Goal: Information Seeking & Learning: Learn about a topic

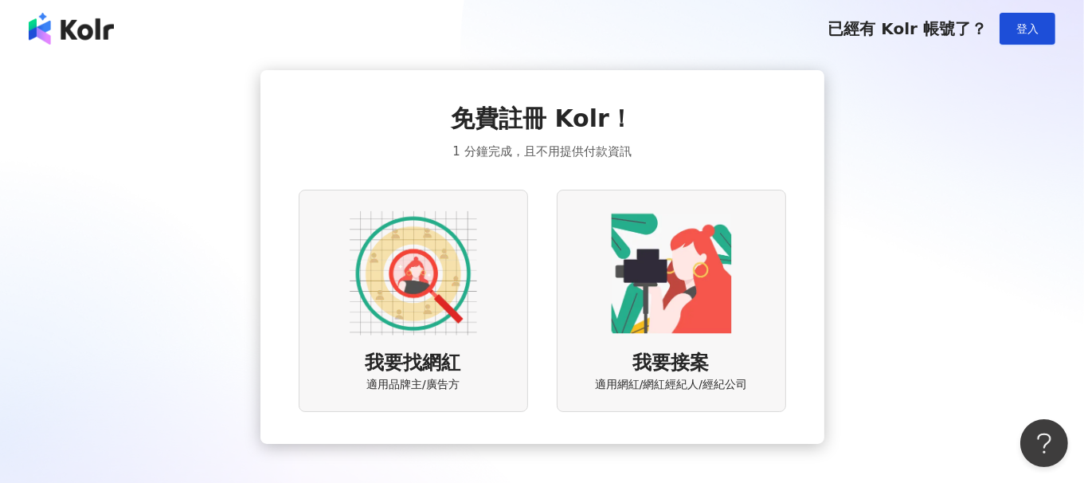
click at [427, 311] on img at bounding box center [413, 272] width 127 height 127
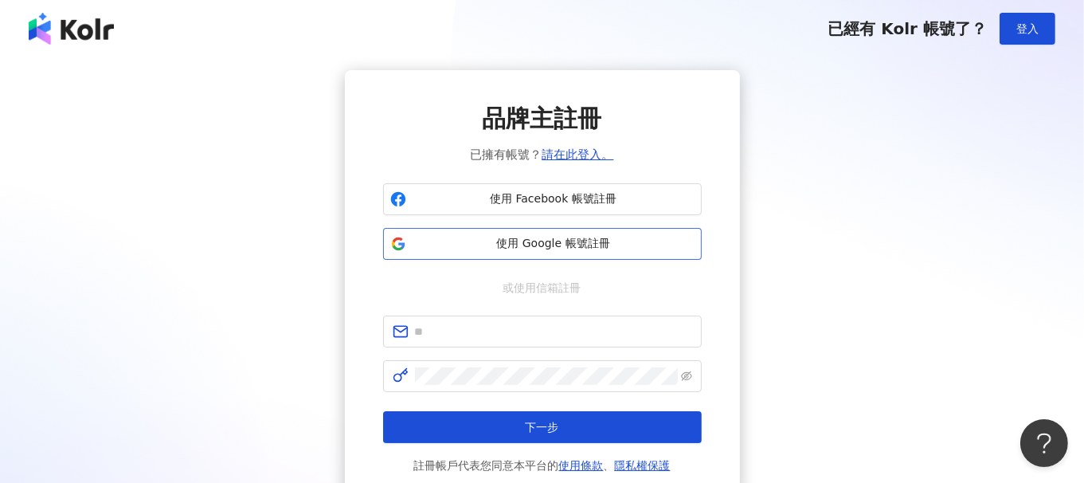
click at [569, 230] on button "使用 Google 帳號註冊" at bounding box center [542, 244] width 319 height 32
click at [588, 149] on link "請在此登入。" at bounding box center [578, 154] width 72 height 14
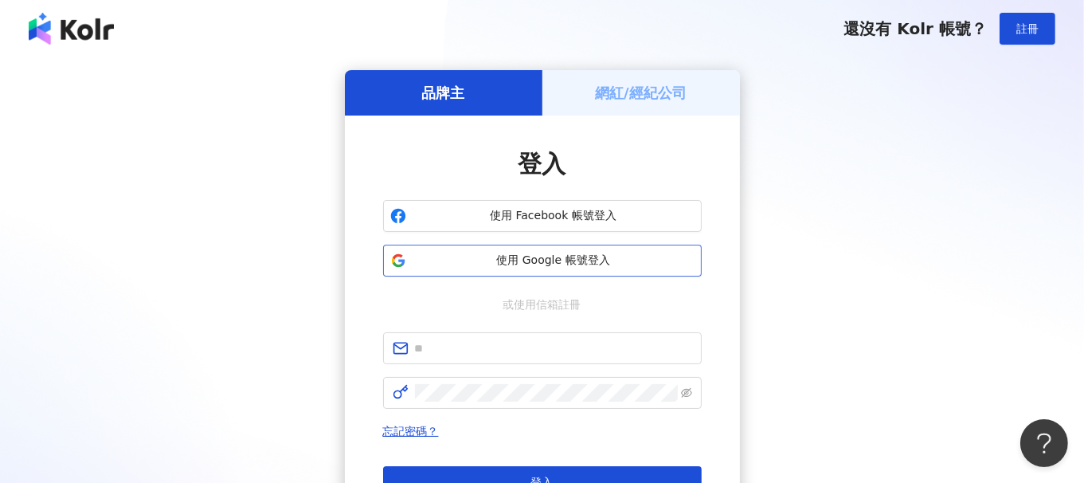
click at [588, 259] on span "使用 Google 帳號登入" at bounding box center [554, 260] width 282 height 16
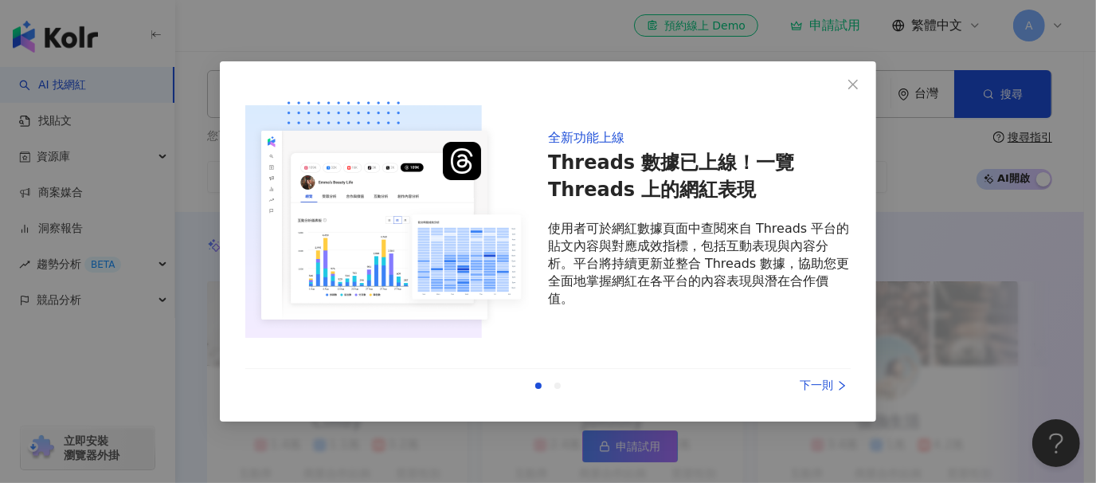
click at [834, 393] on div "下一則" at bounding box center [790, 386] width 119 height 18
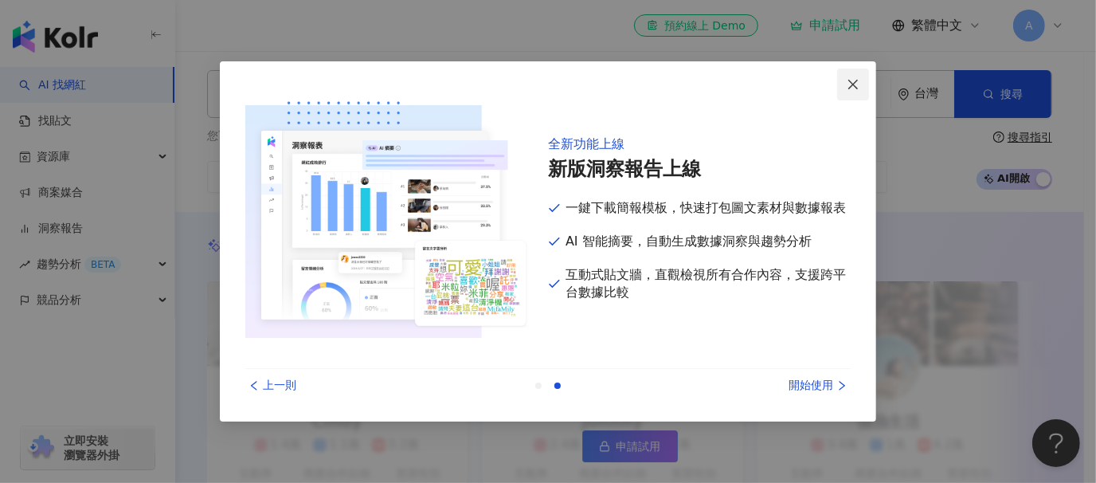
click at [850, 88] on icon "close" at bounding box center [853, 84] width 13 height 13
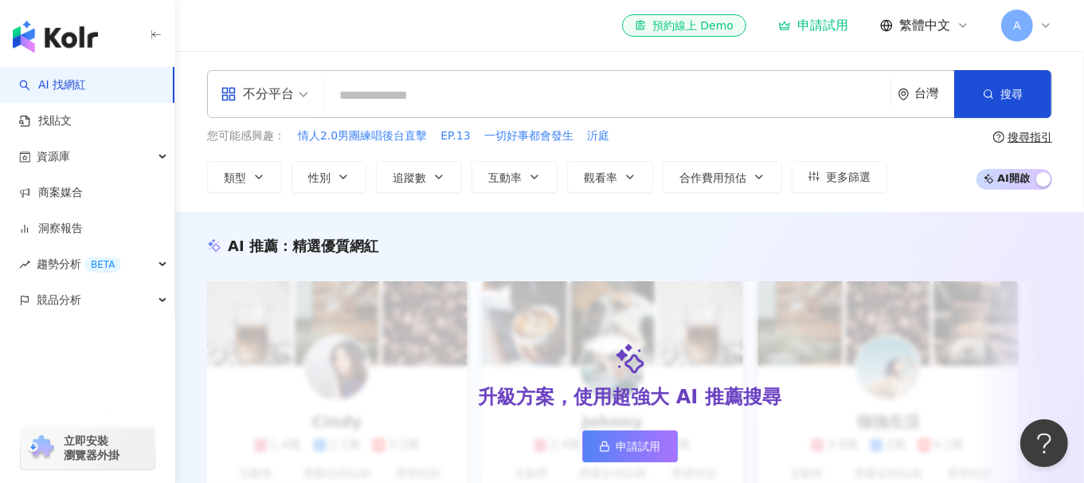
click at [578, 116] on div "不分平台 台灣 搜尋" at bounding box center [629, 94] width 845 height 48
click at [580, 104] on input "search" at bounding box center [606, 95] width 553 height 30
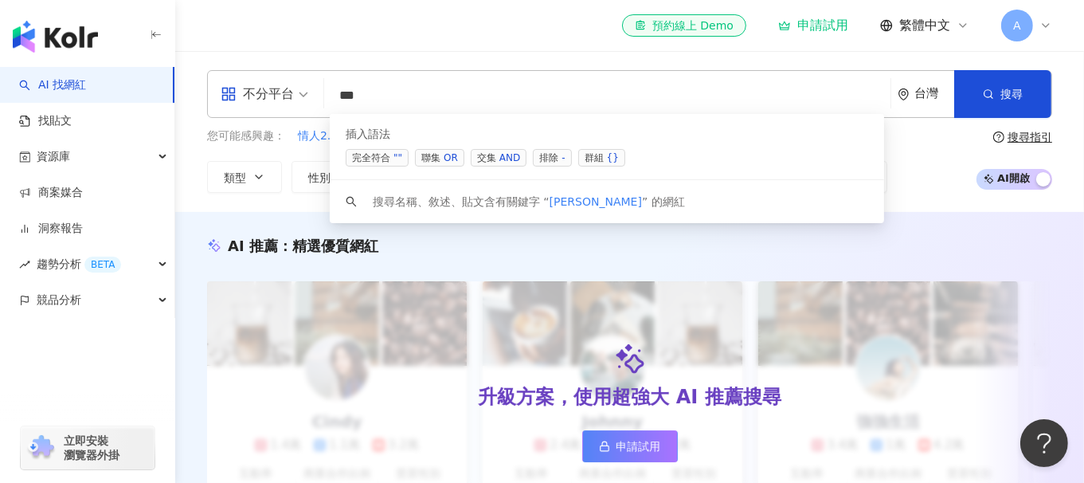
type input "****"
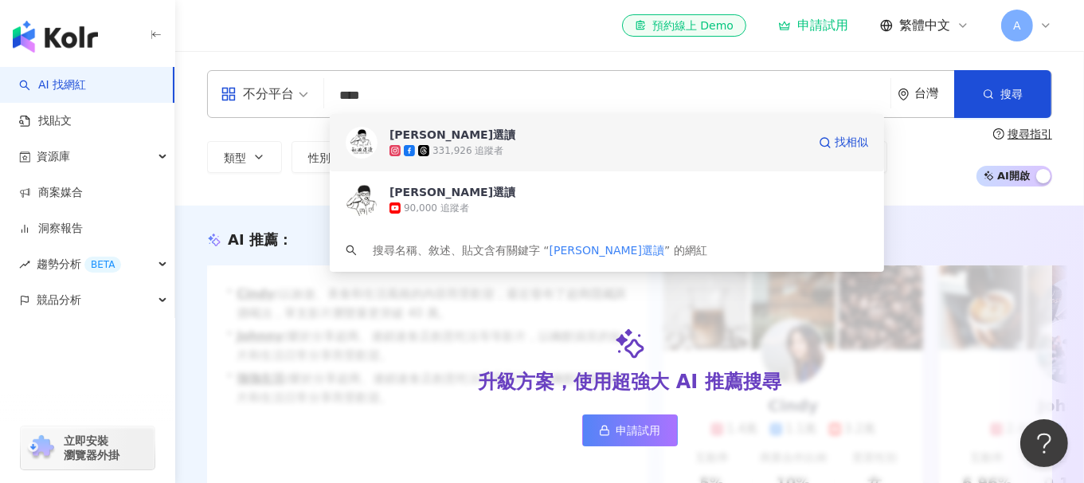
click at [615, 118] on div "敏迪選讀 331,926 追蹤者 找相似" at bounding box center [607, 142] width 554 height 57
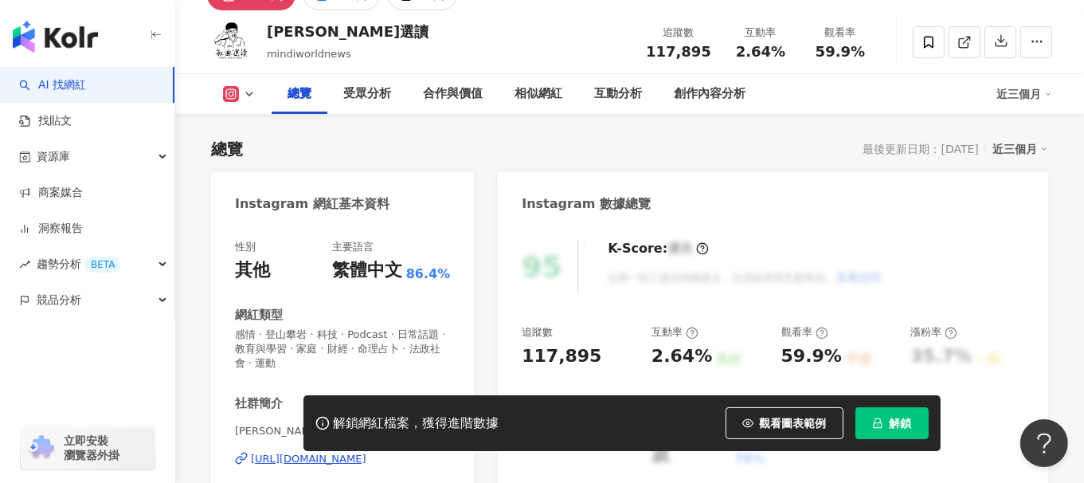
scroll to position [318, 0]
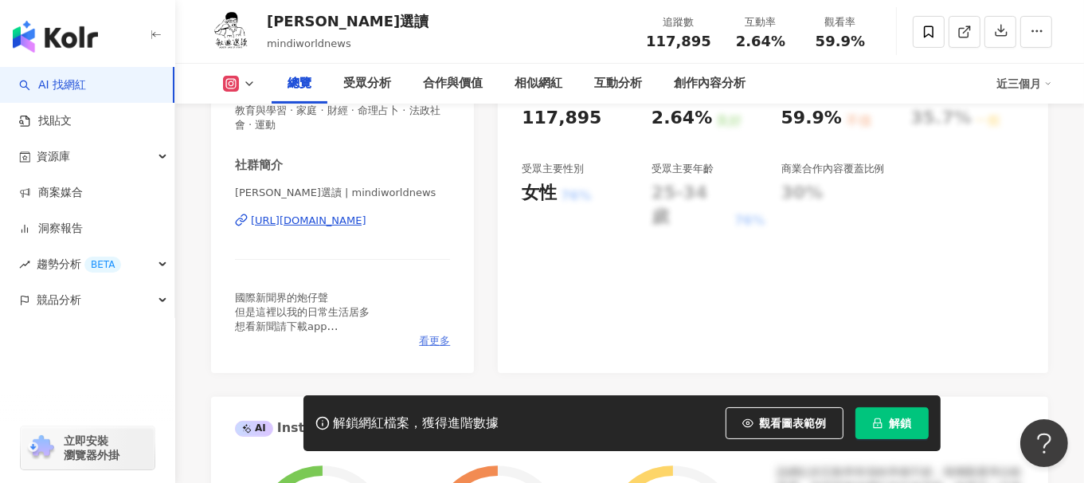
click at [430, 337] on span "看更多" at bounding box center [434, 341] width 31 height 14
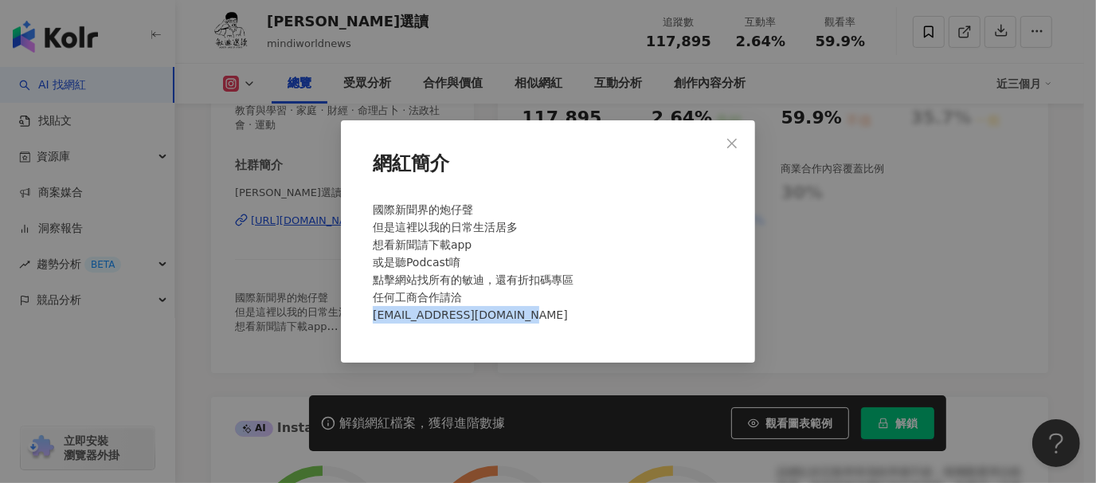
drag, startPoint x: 374, startPoint y: 311, endPoint x: 546, endPoint y: 310, distance: 171.2
click at [546, 310] on div "國際新聞界的炮仔聲 但是這裡以我的日常生活居多 想看新聞請下載app 或是聽Podcast唷 點擊網站找所有的敏迪，還有折扣碼專區 任何工商合作請洽 [EMA…" at bounding box center [547, 268] width 363 height 149
copy span "[EMAIL_ADDRESS][DOMAIN_NAME]"
click at [728, 138] on icon "close" at bounding box center [731, 143] width 13 height 13
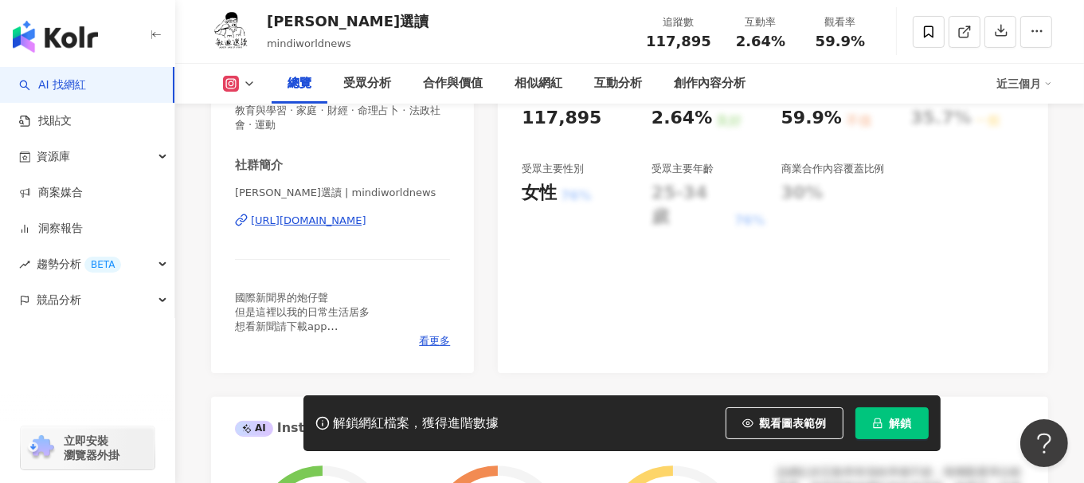
scroll to position [80, 0]
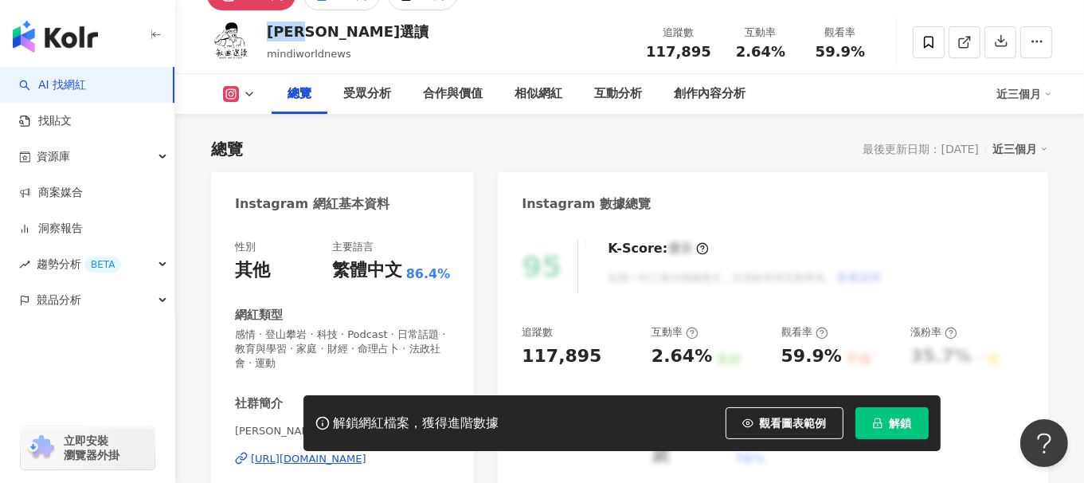
drag, startPoint x: 326, startPoint y: 30, endPoint x: 272, endPoint y: 37, distance: 54.6
click at [272, 37] on div "[PERSON_NAME]選讀" at bounding box center [348, 32] width 162 height 20
copy div "[PERSON_NAME]選讀"
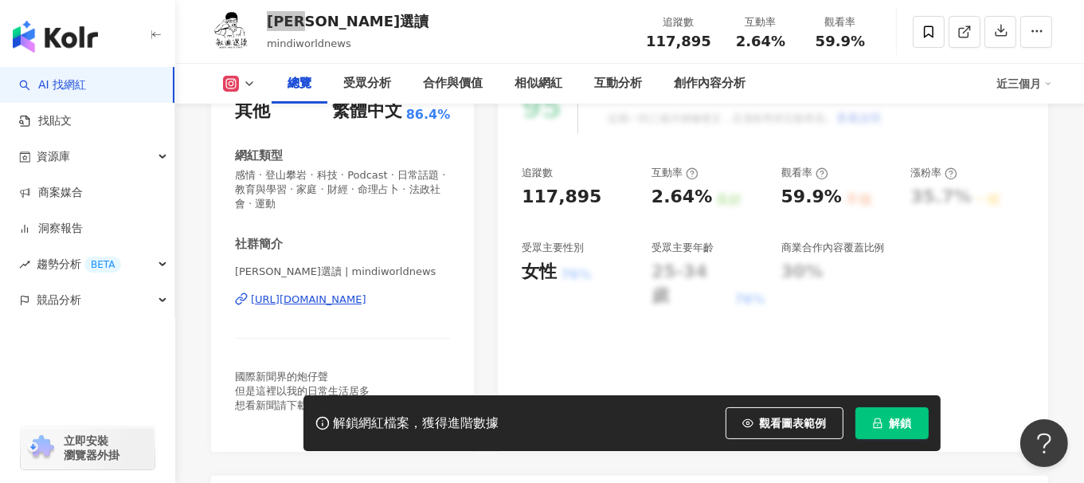
scroll to position [0, 0]
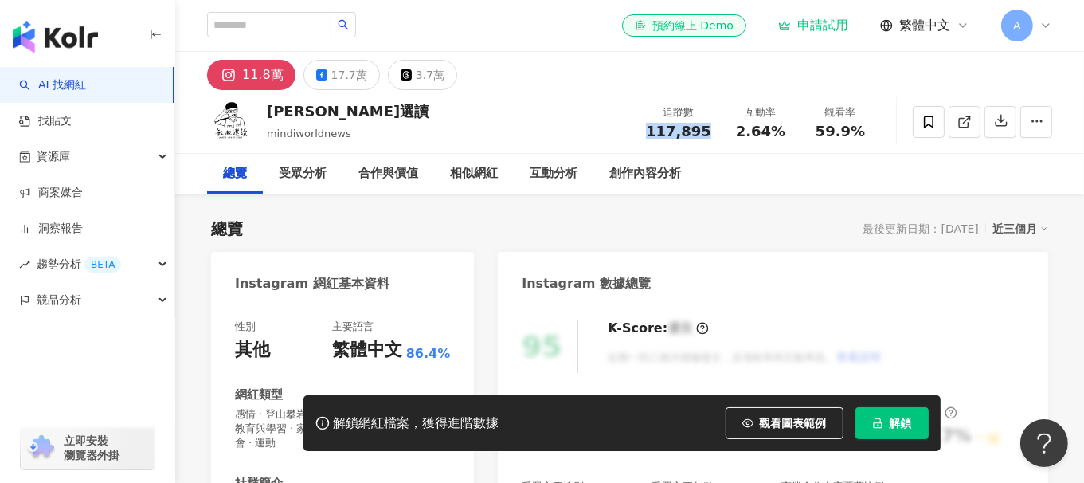
drag, startPoint x: 653, startPoint y: 135, endPoint x: 710, endPoint y: 130, distance: 56.7
click at [710, 130] on div "117,895" at bounding box center [678, 131] width 65 height 16
drag, startPoint x: 651, startPoint y: 133, endPoint x: 710, endPoint y: 129, distance: 58.3
click at [710, 129] on div "117,895" at bounding box center [678, 131] width 65 height 16
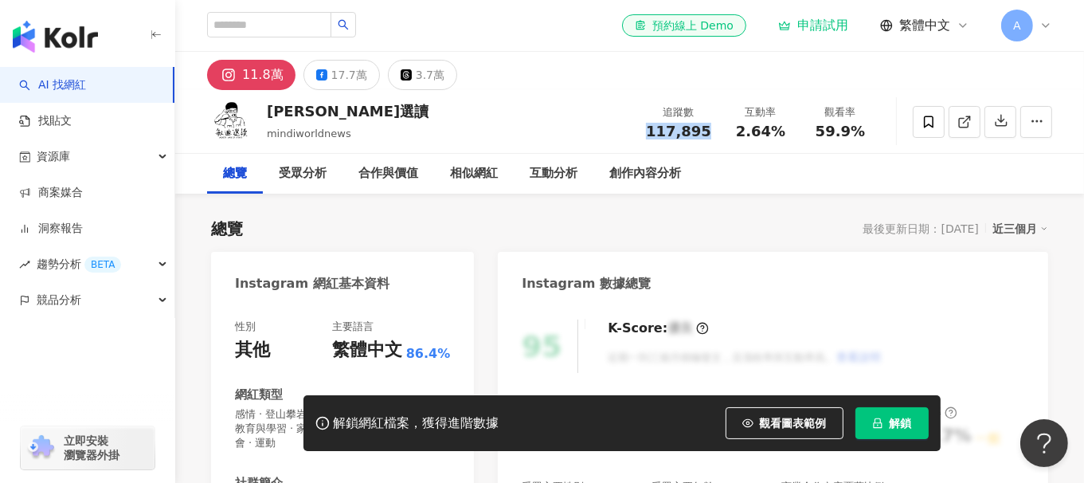
copy span "117,895"
click at [234, 74] on rect at bounding box center [228, 75] width 15 height 14
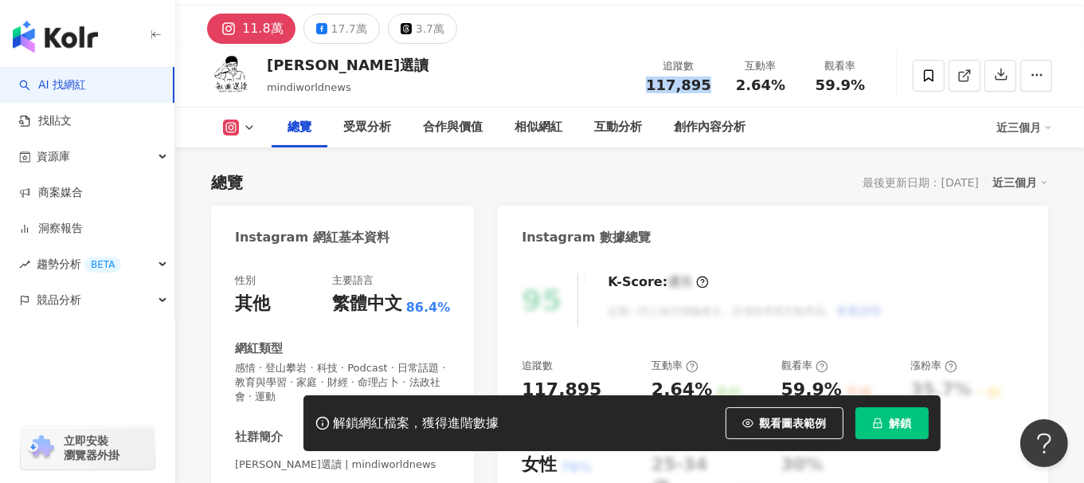
scroll to position [80, 0]
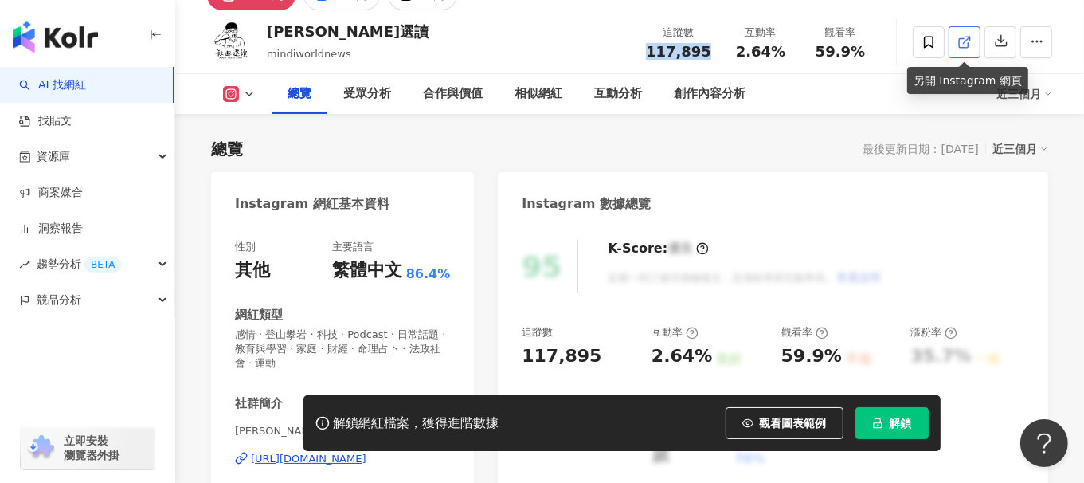
click at [968, 51] on link at bounding box center [964, 42] width 32 height 32
click at [250, 96] on icon at bounding box center [249, 94] width 13 height 13
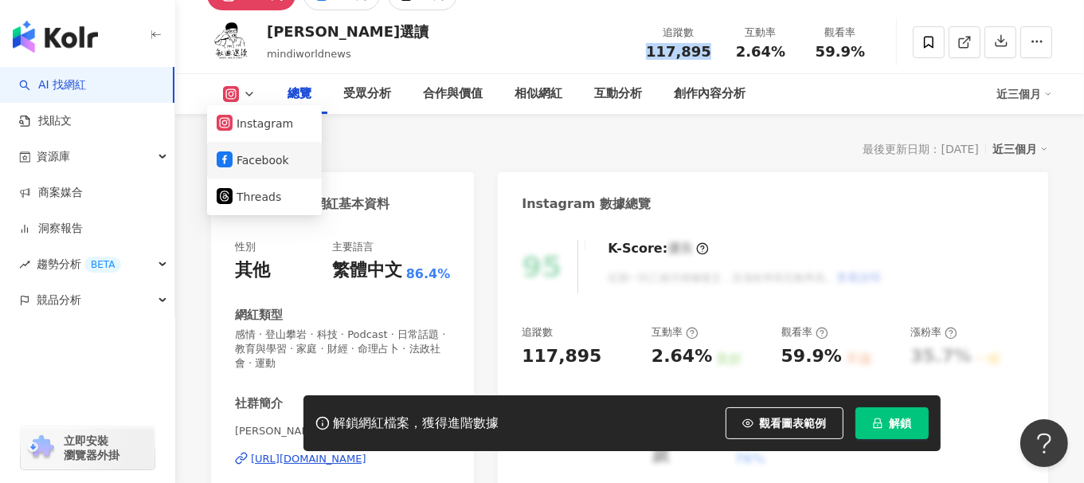
click at [244, 166] on button "Facebook" at bounding box center [265, 160] width 96 height 22
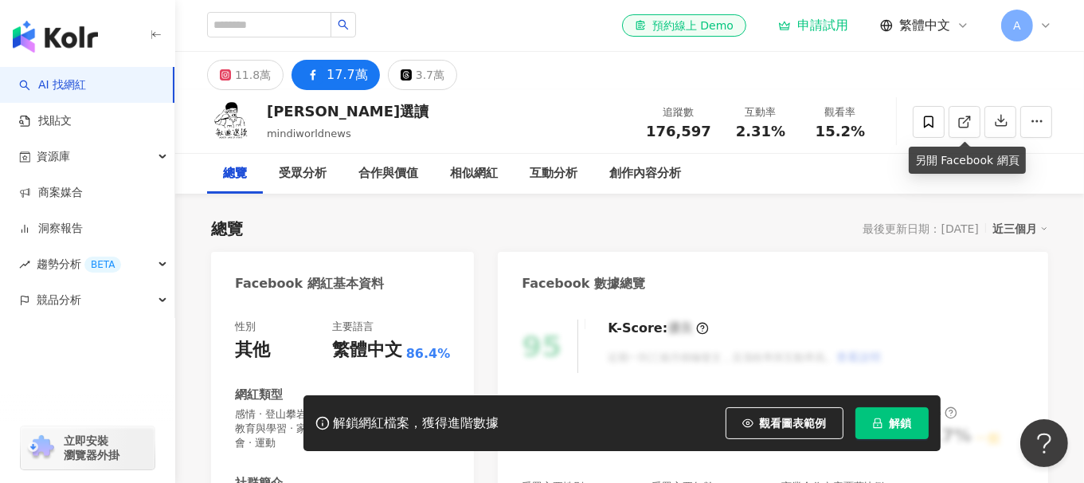
drag, startPoint x: 965, startPoint y: 131, endPoint x: 652, endPoint y: 131, distance: 313.0
click at [652, 131] on div "176,597" at bounding box center [678, 131] width 65 height 16
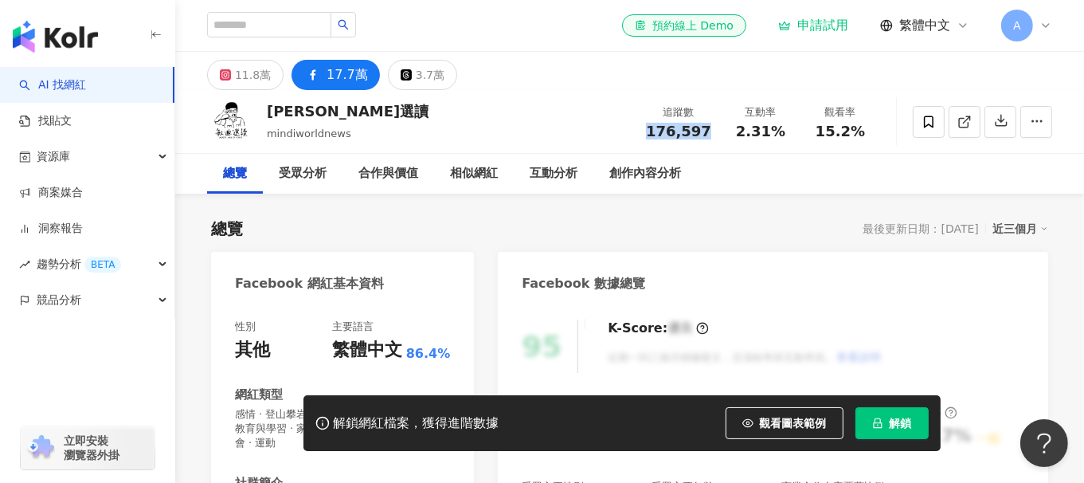
drag, startPoint x: 647, startPoint y: 131, endPoint x: 708, endPoint y: 127, distance: 60.7
click at [708, 127] on div "追蹤數 176,597" at bounding box center [678, 121] width 84 height 34
copy span "176,597"
click at [964, 122] on icon at bounding box center [964, 122] width 14 height 14
click at [273, 174] on div "受眾分析" at bounding box center [303, 174] width 80 height 40
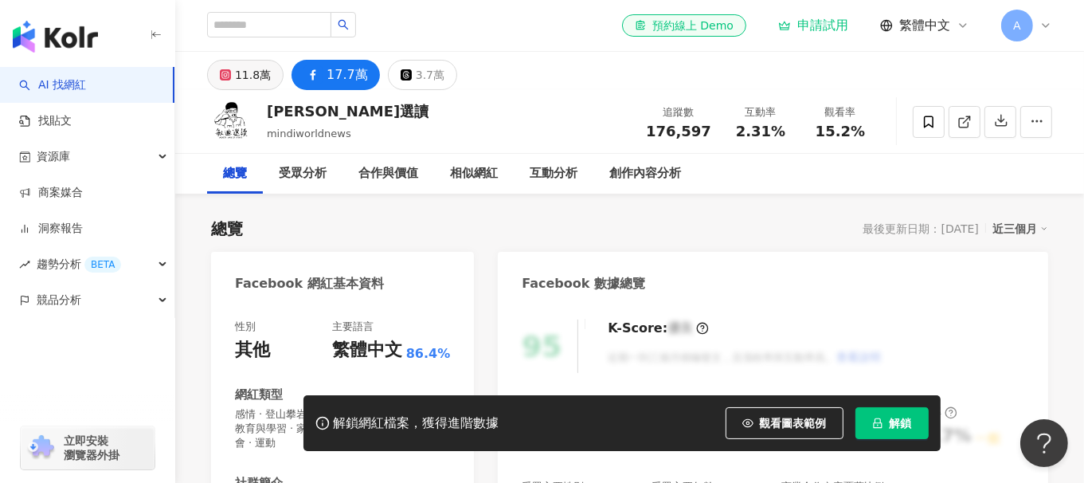
click at [235, 83] on div "11.8萬" at bounding box center [253, 75] width 36 height 22
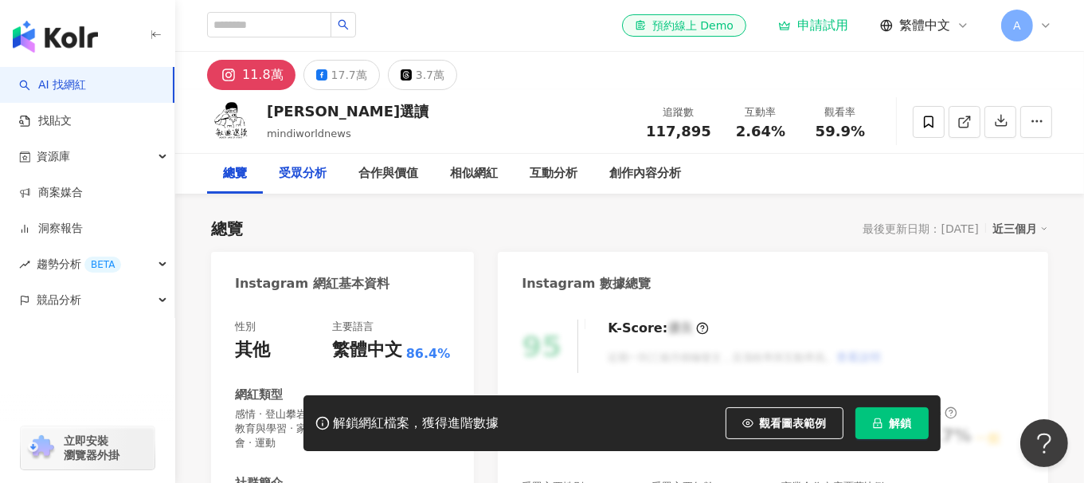
click at [310, 182] on div "受眾分析" at bounding box center [303, 173] width 48 height 19
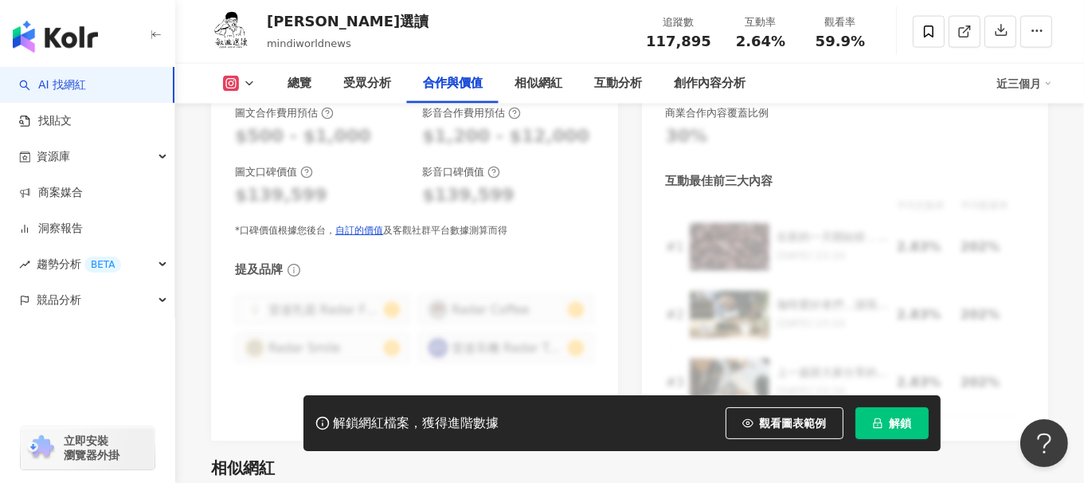
scroll to position [2468, 0]
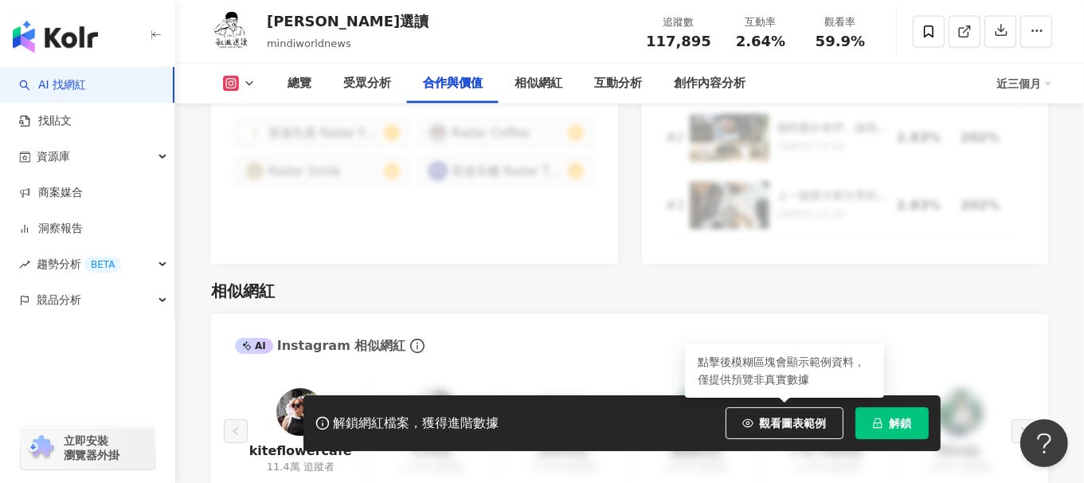
drag, startPoint x: 784, startPoint y: 432, endPoint x: 832, endPoint y: 374, distance: 75.8
click at [784, 432] on button "觀看圖表範例" at bounding box center [784, 423] width 118 height 32
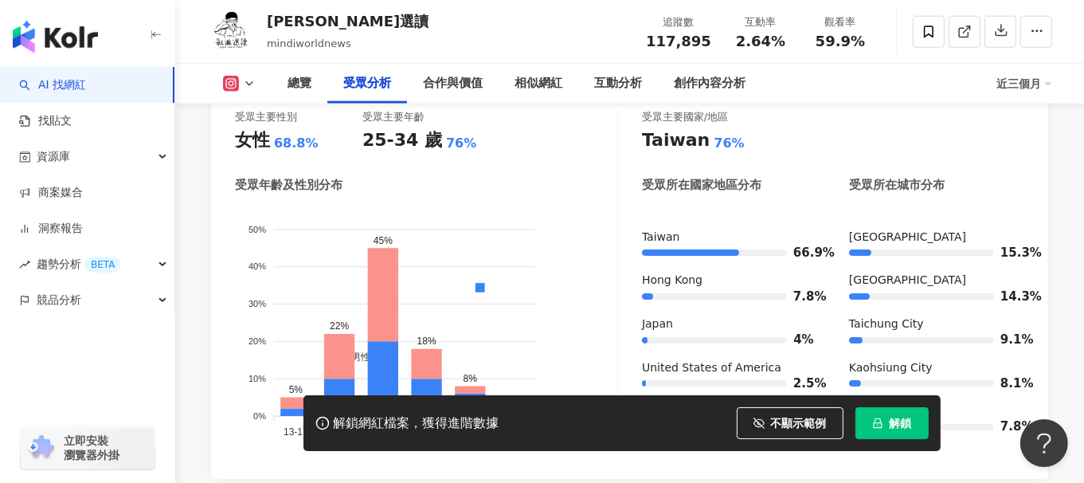
scroll to position [1512, 0]
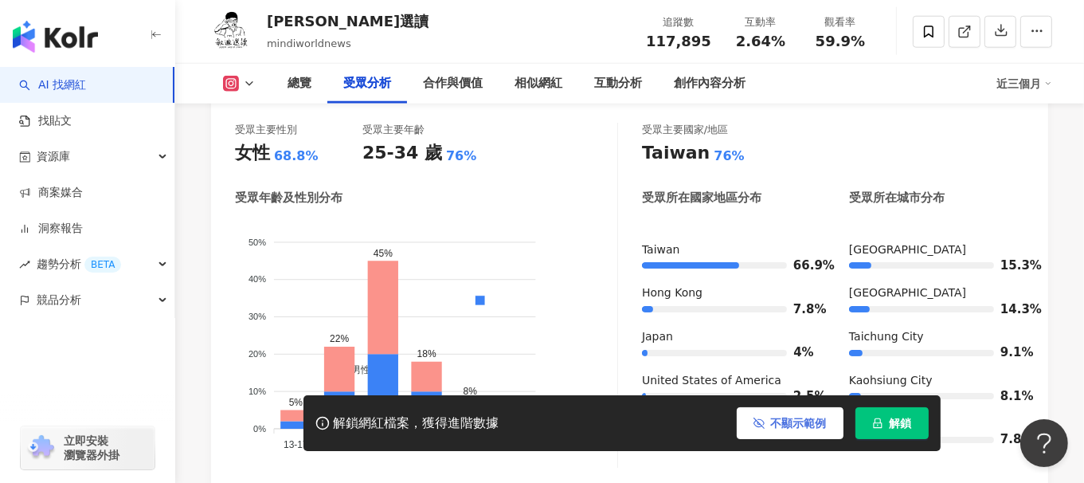
click at [796, 426] on span "不顯示範例" at bounding box center [799, 422] width 56 height 13
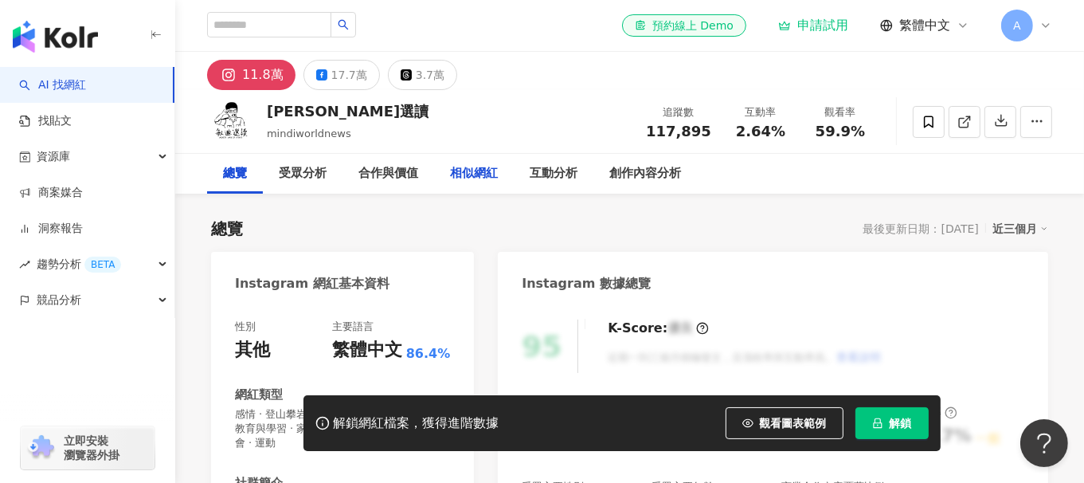
click at [453, 171] on div "相似網紅" at bounding box center [474, 173] width 48 height 19
drag, startPoint x: 322, startPoint y: 116, endPoint x: 269, endPoint y: 110, distance: 52.9
click at [269, 110] on div "[PERSON_NAME]選讀" at bounding box center [348, 111] width 162 height 20
copy div "[PERSON_NAME]選讀"
click at [290, 18] on input "search" at bounding box center [269, 24] width 124 height 25
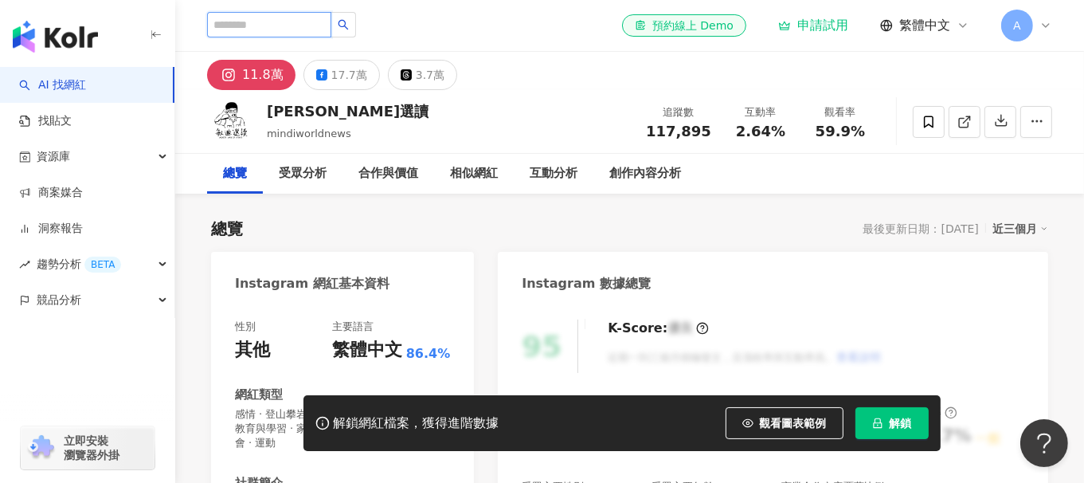
paste input "****"
type input "****"
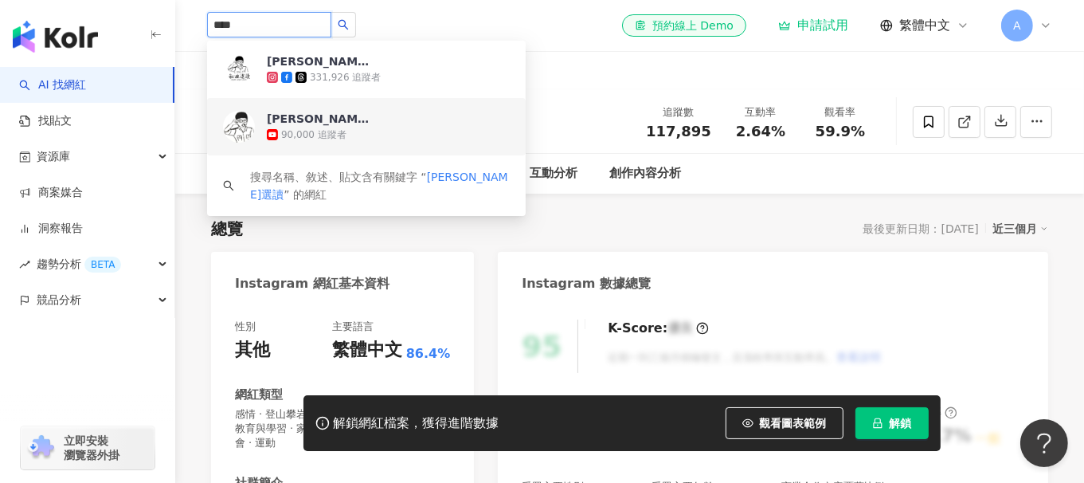
click at [362, 124] on span "敏迪選讀" at bounding box center [319, 119] width 104 height 16
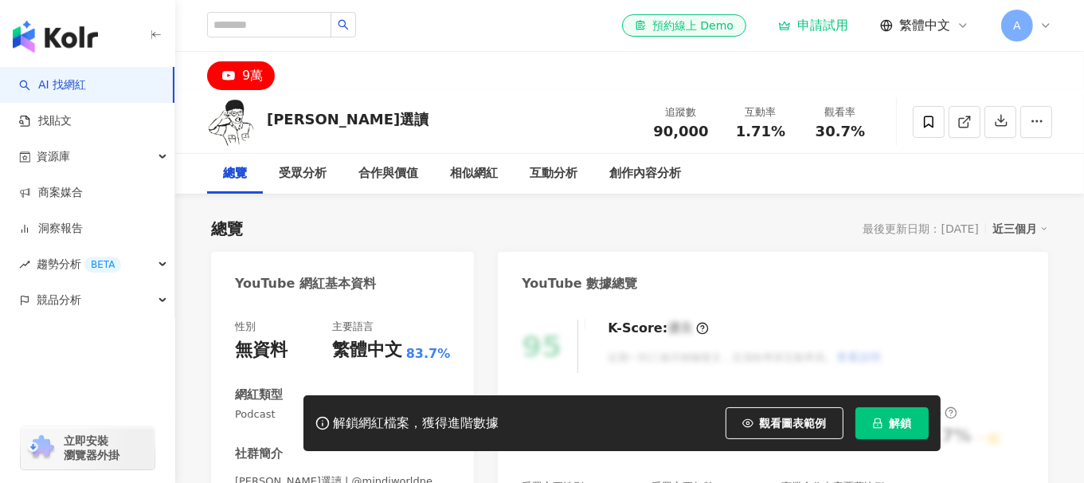
drag, startPoint x: 653, startPoint y: 128, endPoint x: 710, endPoint y: 131, distance: 56.6
click at [709, 129] on div "90,000" at bounding box center [681, 131] width 61 height 16
copy span "90,000"
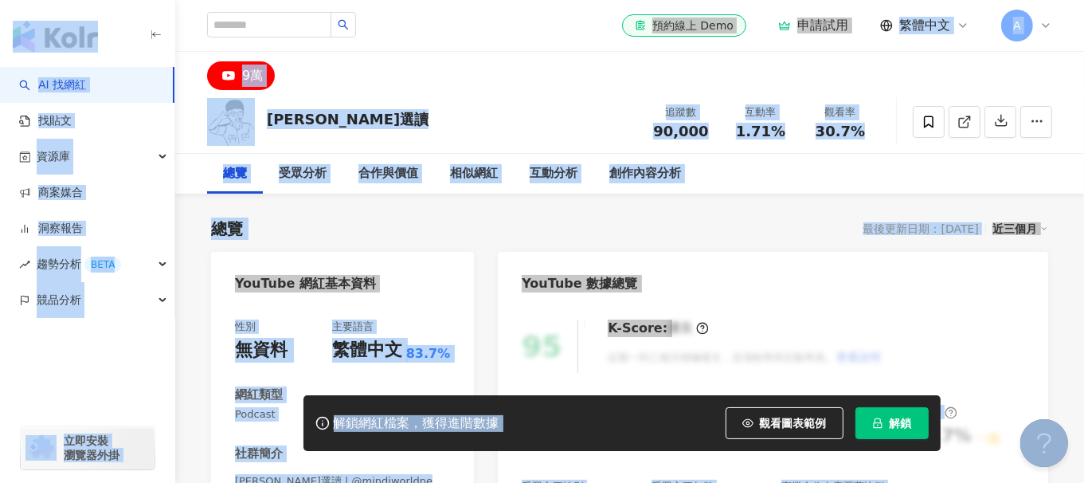
click at [543, 233] on div "總覽 最後更新日期：2025/8/4 近三個月" at bounding box center [629, 228] width 837 height 22
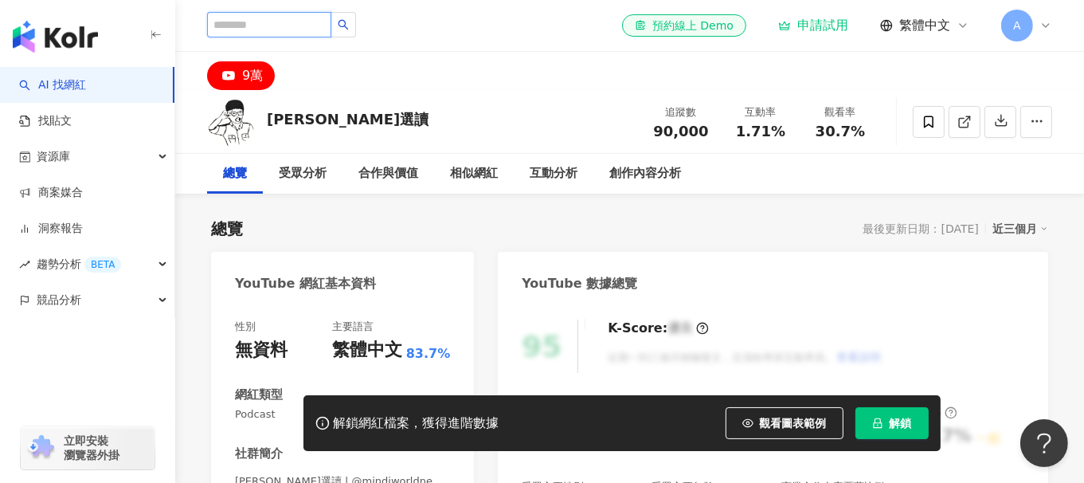
click at [313, 25] on input "search" at bounding box center [269, 24] width 124 height 25
type input "***"
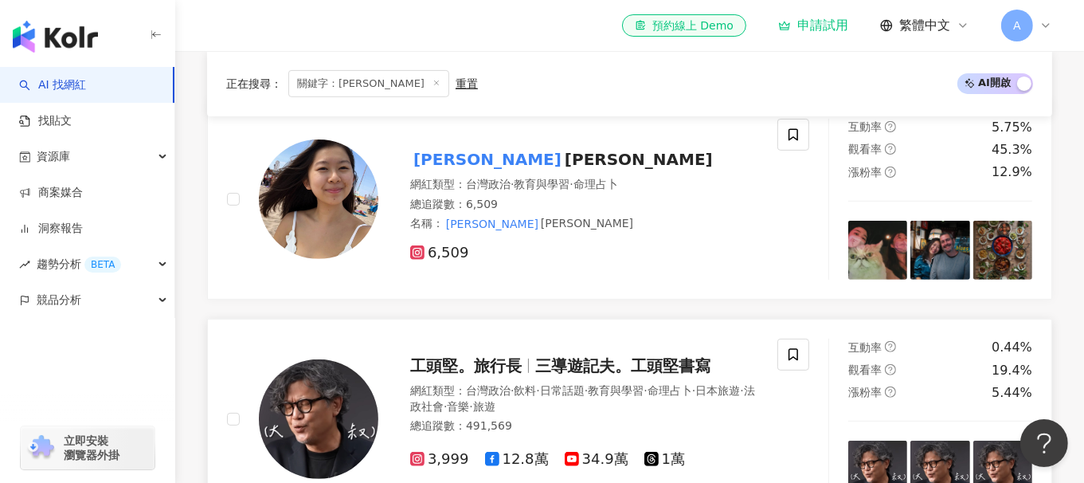
scroll to position [398, 0]
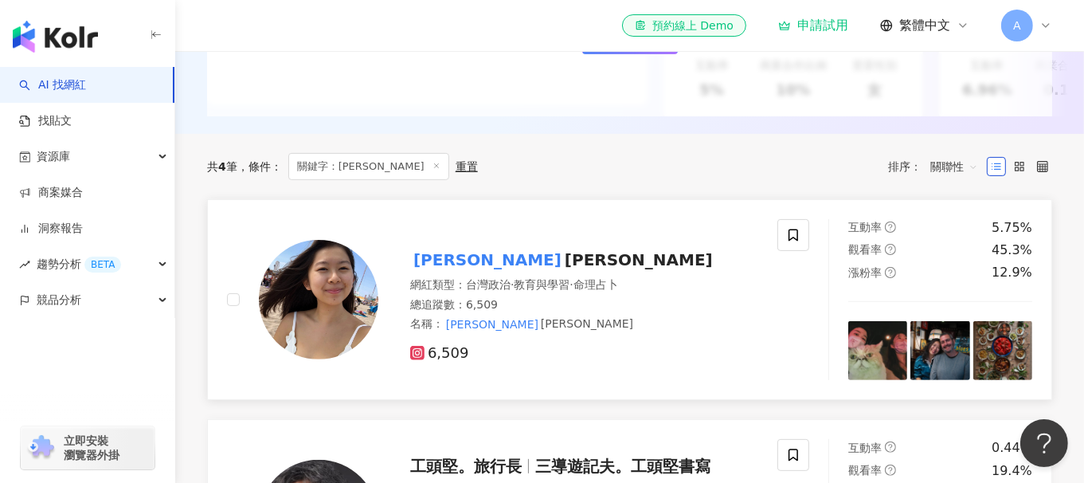
click at [565, 269] on span "Jαsmine Lee" at bounding box center [639, 259] width 148 height 19
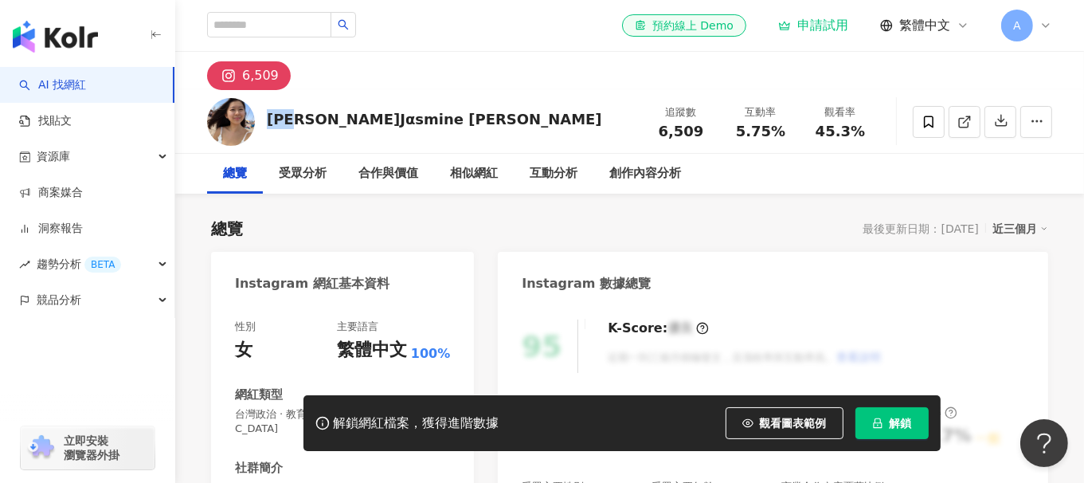
drag, startPoint x: 265, startPoint y: 122, endPoint x: 308, endPoint y: 118, distance: 43.2
click at [308, 118] on div "[PERSON_NAME]Jαsmine [PERSON_NAME] 追蹤數 6,509 互動率 5.75% 觀看率 45.3%" at bounding box center [629, 121] width 909 height 63
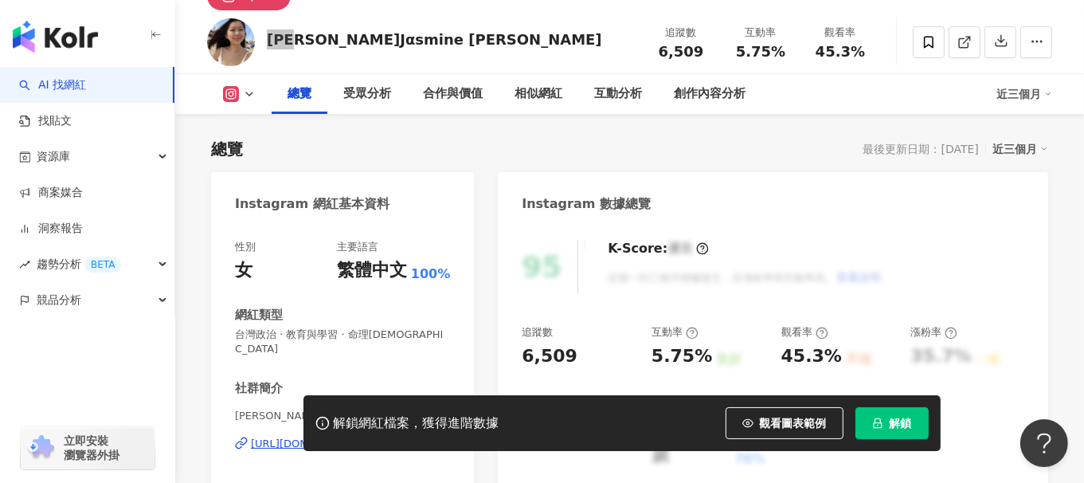
scroll to position [158, 0]
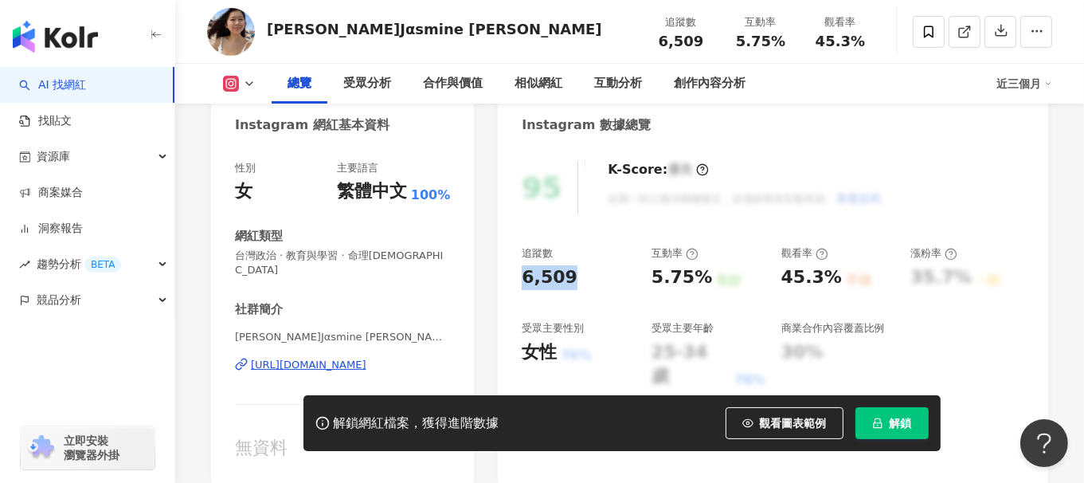
click at [579, 272] on div "95 K-Score : 優良 近期一到三個月積極發文，且漲粉率與互動率高。 查看說明 追蹤數 6,509 互動率 5.75% 良好 觀看率 45.3% 不佳…" at bounding box center [773, 314] width 550 height 338
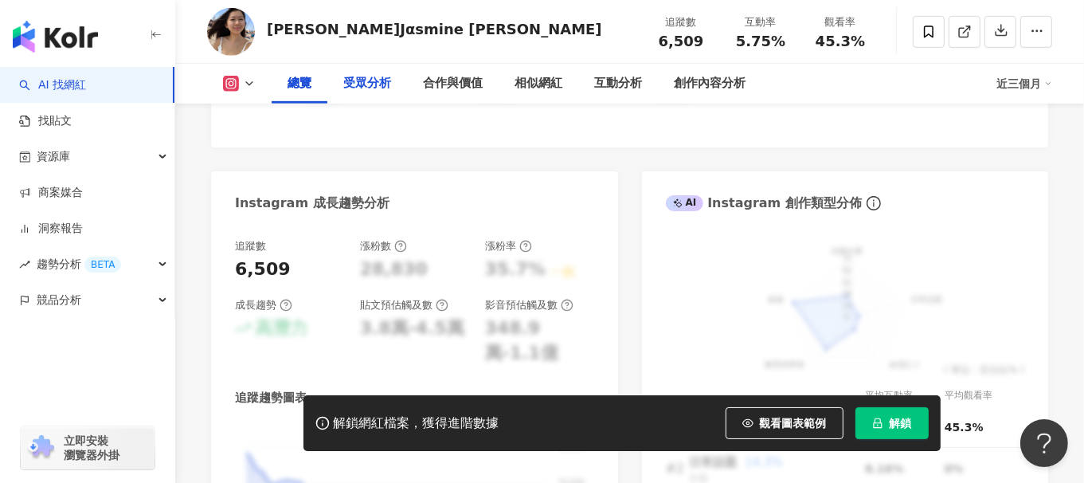
click at [358, 94] on div "受眾分析" at bounding box center [367, 84] width 80 height 40
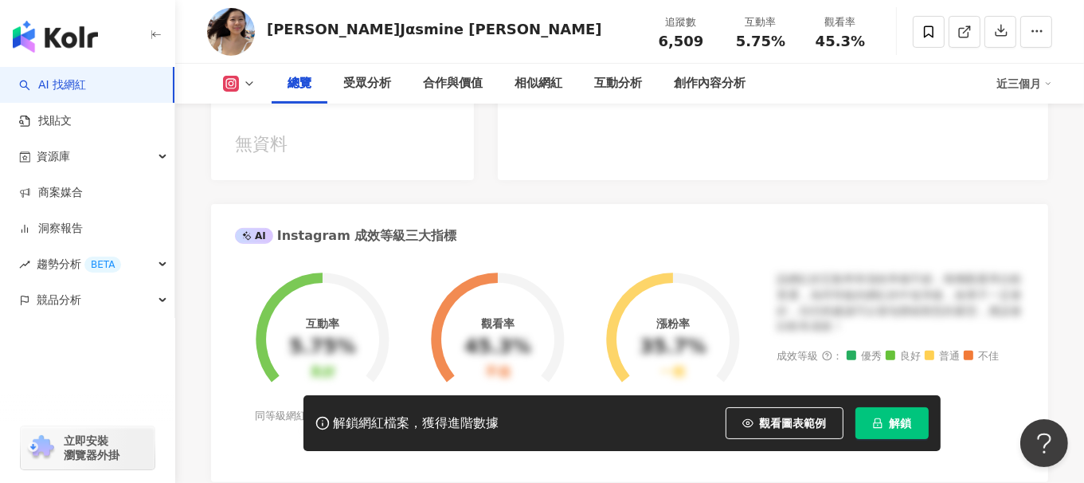
scroll to position [223, 0]
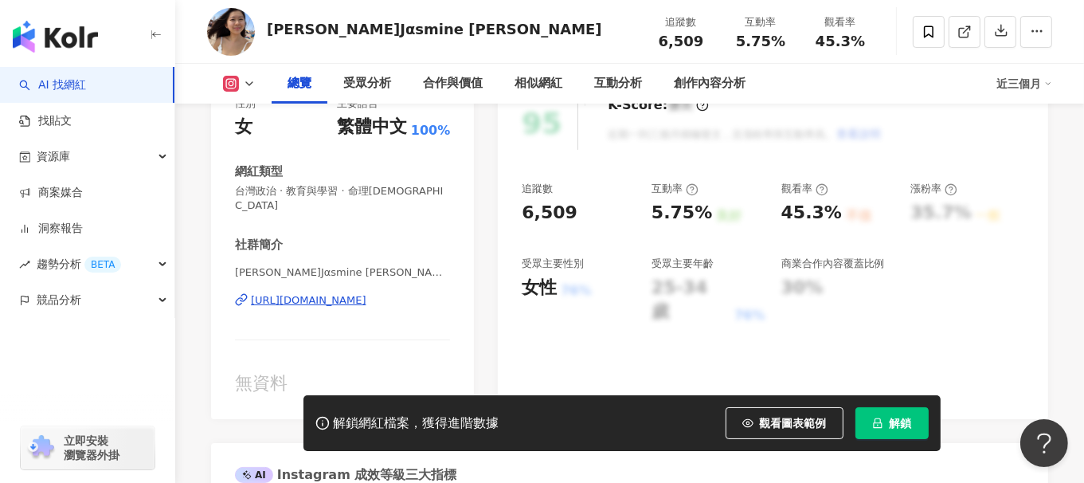
click at [64, 90] on link "AI 找網紅" at bounding box center [52, 85] width 67 height 16
